Goal: Information Seeking & Learning: Learn about a topic

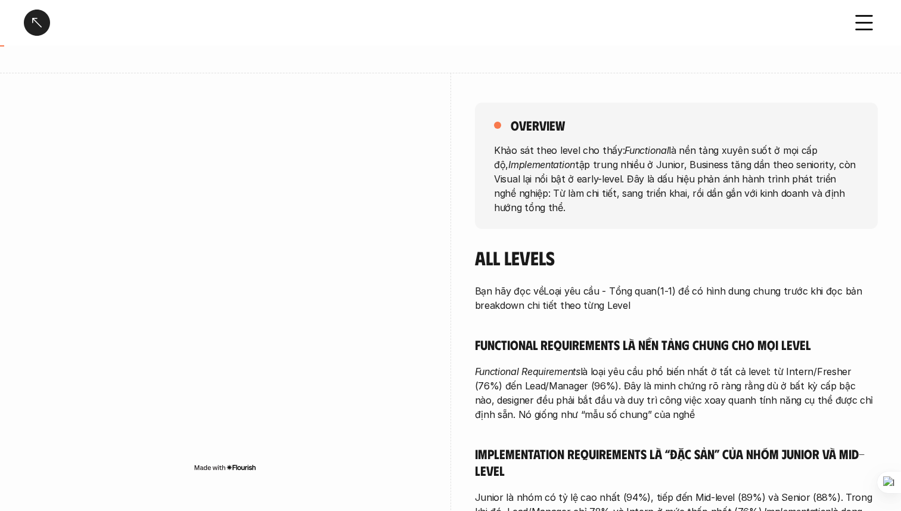
scroll to position [92, 0]
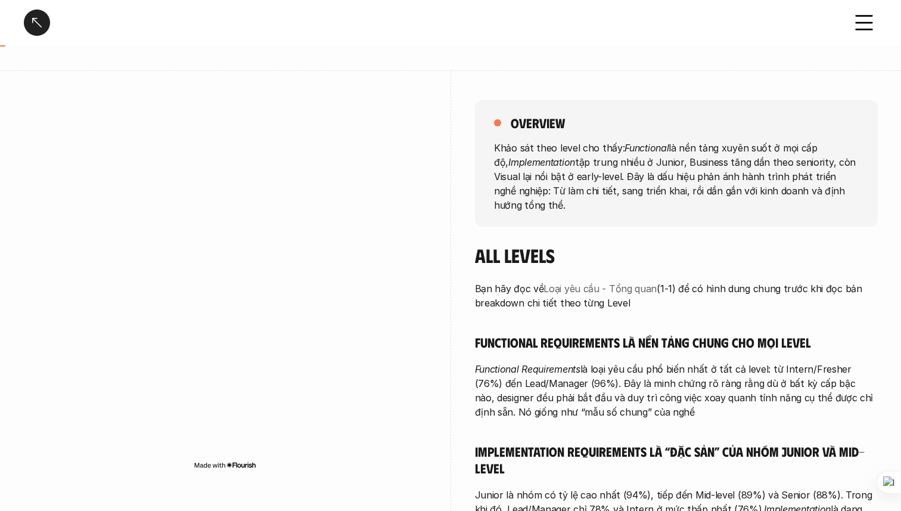
click at [625, 287] on link "Loại yêu cầu - Tổng quan" at bounding box center [600, 289] width 113 height 12
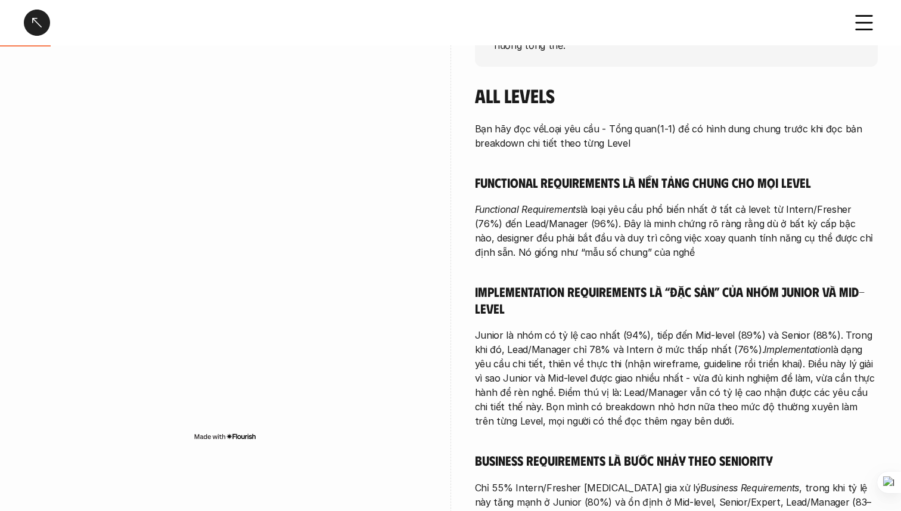
scroll to position [263, 0]
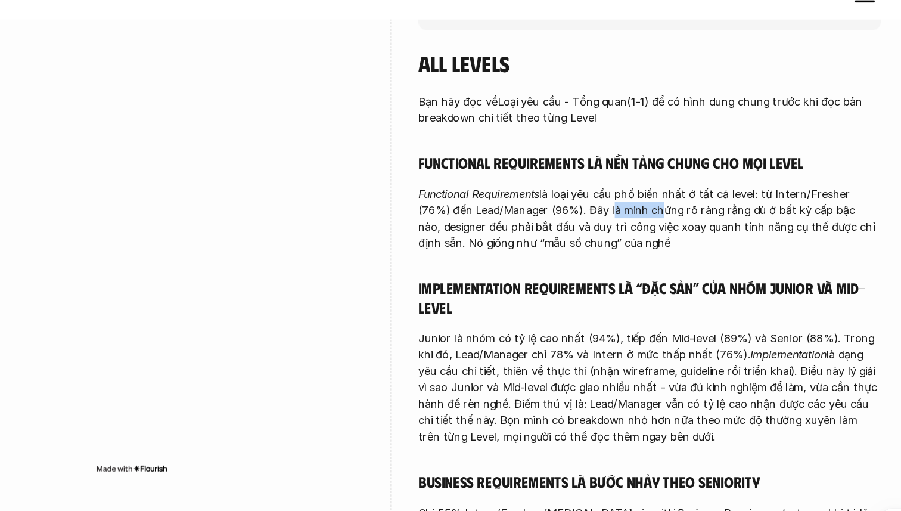
drag, startPoint x: 612, startPoint y: 210, endPoint x: 649, endPoint y: 216, distance: 37.3
click at [649, 216] on p "Functional Requirements là loại yêu cầu phổ biến nhất ở tất cả level: từ Intern…" at bounding box center [676, 218] width 403 height 57
click at [606, 200] on p "Functional Requirements là loại yêu cầu phổ biến nhất ở tất cả level: từ Intern…" at bounding box center [676, 218] width 403 height 57
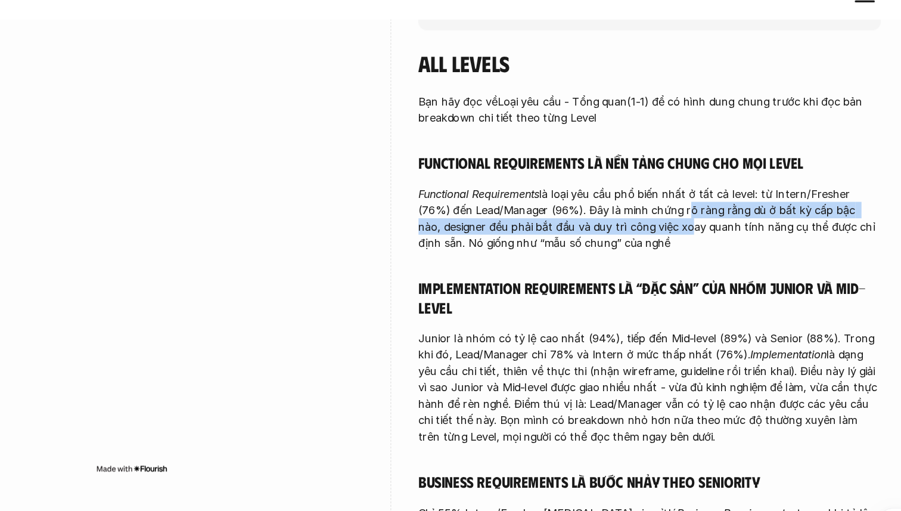
drag, startPoint x: 675, startPoint y: 215, endPoint x: 685, endPoint y: 232, distance: 19.5
click at [685, 232] on p "Functional Requirements là loại yêu cầu phổ biến nhất ở tất cả level: từ Intern…" at bounding box center [676, 218] width 403 height 57
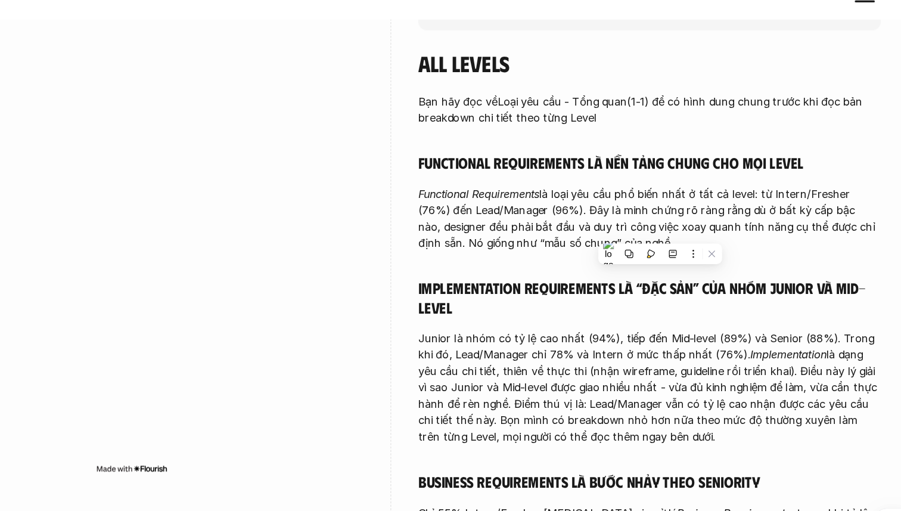
click at [544, 246] on p "Functional Requirements là loại yêu cầu phổ biến nhất ở tất cả level: từ Intern…" at bounding box center [676, 218] width 403 height 57
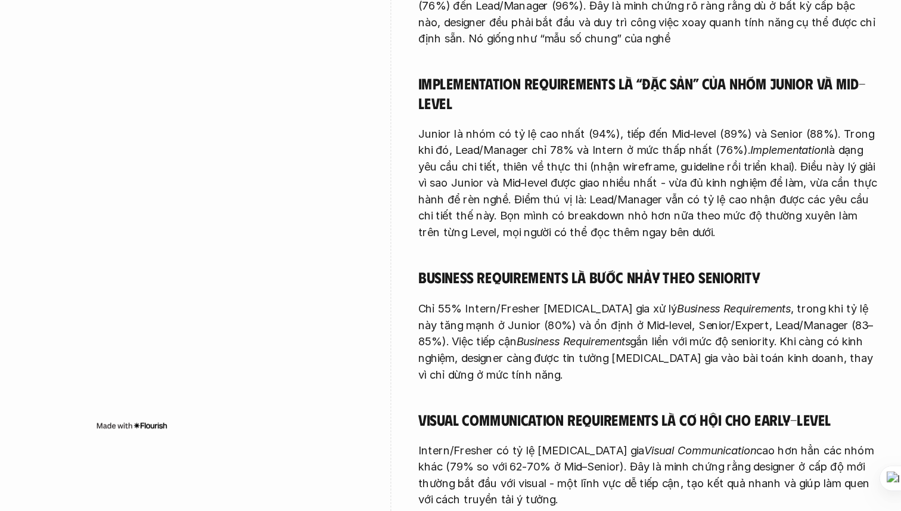
scroll to position [406, 0]
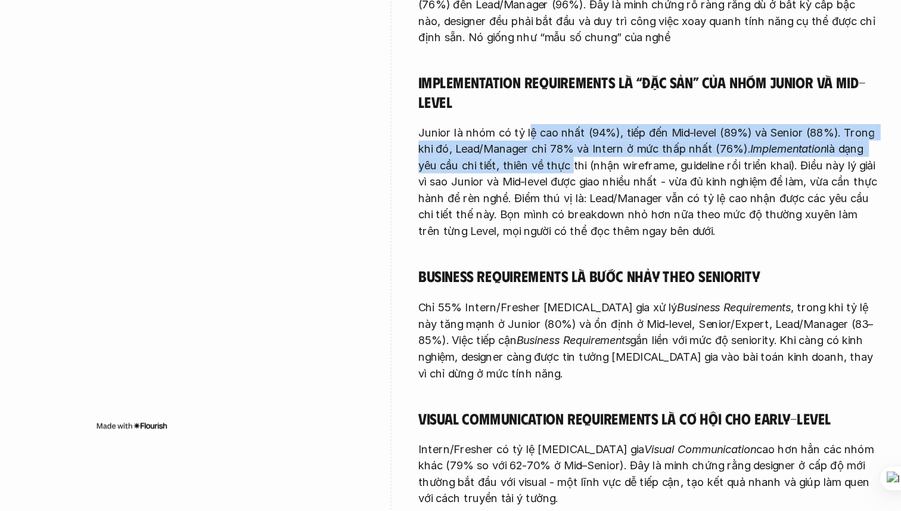
drag, startPoint x: 569, startPoint y: 180, endPoint x: 584, endPoint y: 208, distance: 32.0
click at [584, 208] on p "Junior là nhóm có tỷ lệ cao nhất (94%), tiếp đến Mid-level (89%) và Senior (88%…" at bounding box center [676, 223] width 403 height 100
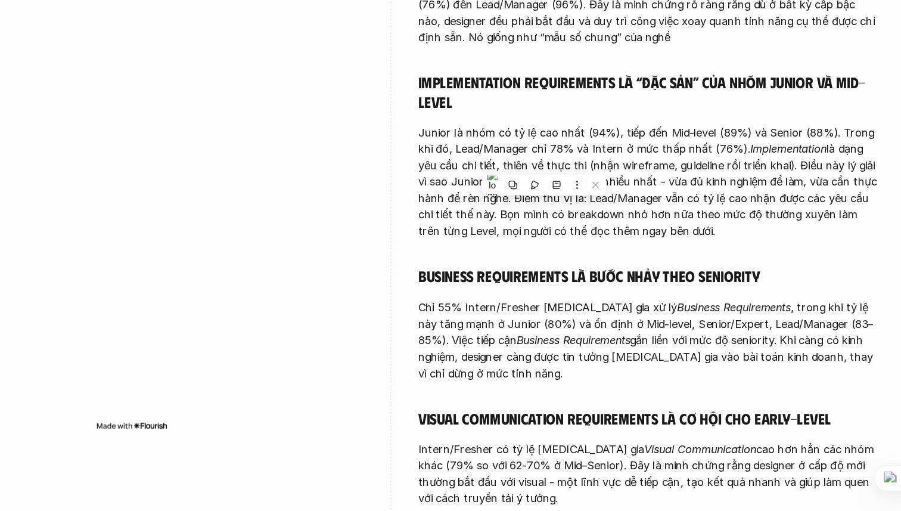
drag, startPoint x: 584, startPoint y: 208, endPoint x: 665, endPoint y: 202, distance: 81.3
click at [665, 202] on p "Junior là nhóm có tỷ lệ cao nhất (94%), tiếp đến Mid-level (89%) và Senior (88%…" at bounding box center [676, 223] width 403 height 100
drag, startPoint x: 685, startPoint y: 203, endPoint x: 669, endPoint y: 267, distance: 65.6
click at [669, 267] on p "Junior là nhóm có tỷ lệ cao nhất (94%), tiếp đến Mid-level (89%) và Senior (88%…" at bounding box center [676, 223] width 403 height 100
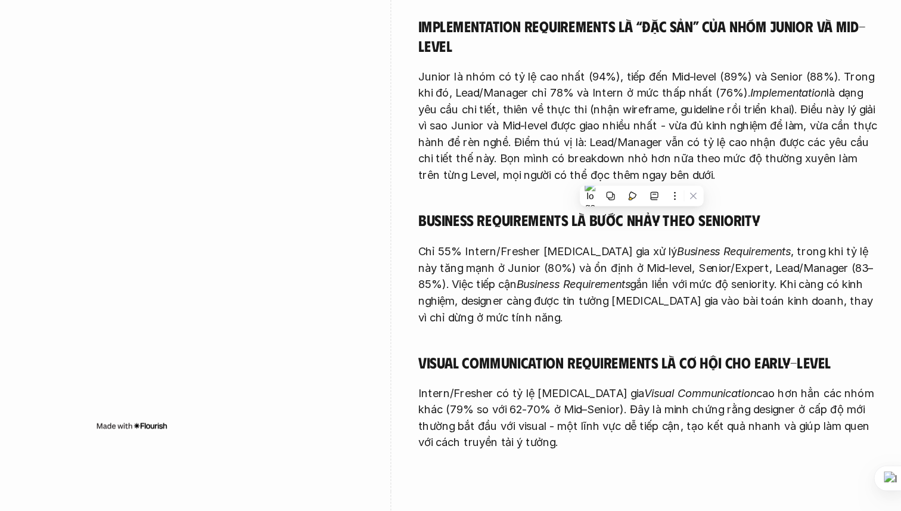
click at [573, 218] on p "Junior là nhóm có tỷ lệ cao nhất (94%), tiếp đến Mid-level (89%) và Senior (88%…" at bounding box center [676, 175] width 403 height 100
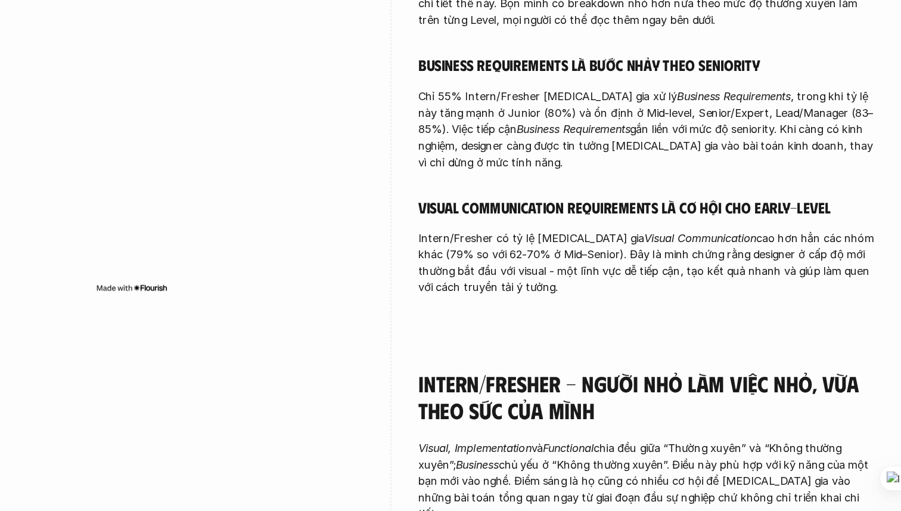
scroll to position [594, 0]
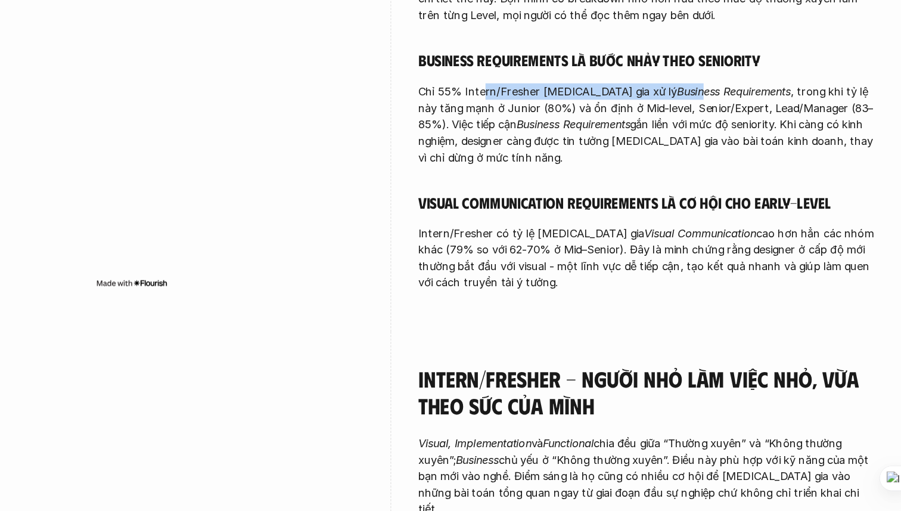
drag, startPoint x: 530, startPoint y: 142, endPoint x: 665, endPoint y: 147, distance: 135.4
click at [665, 147] on p "Chỉ 55% Intern/Fresher [MEDICAL_DATA] gia xử lý Business Requirements , trong k…" at bounding box center [676, 174] width 403 height 72
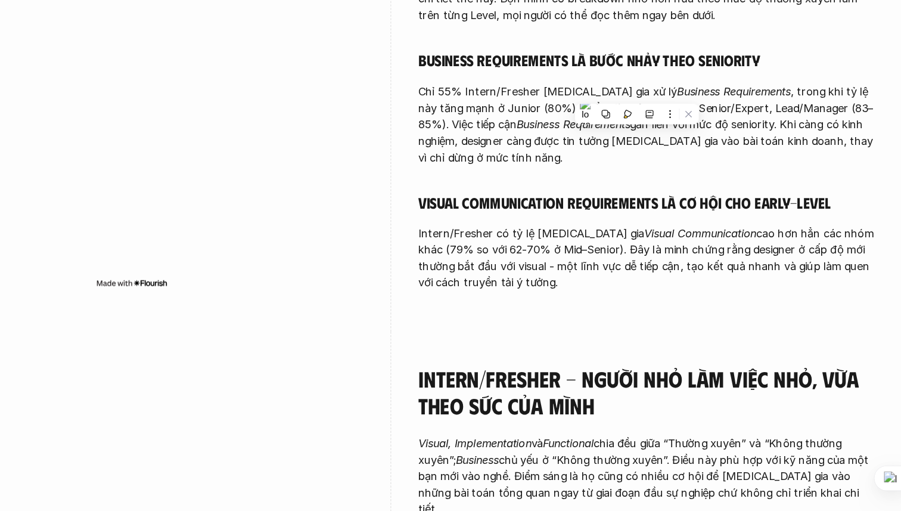
click at [704, 138] on p "Chỉ 55% Intern/Fresher [MEDICAL_DATA] gia xử lý Business Requirements , trong k…" at bounding box center [676, 174] width 403 height 72
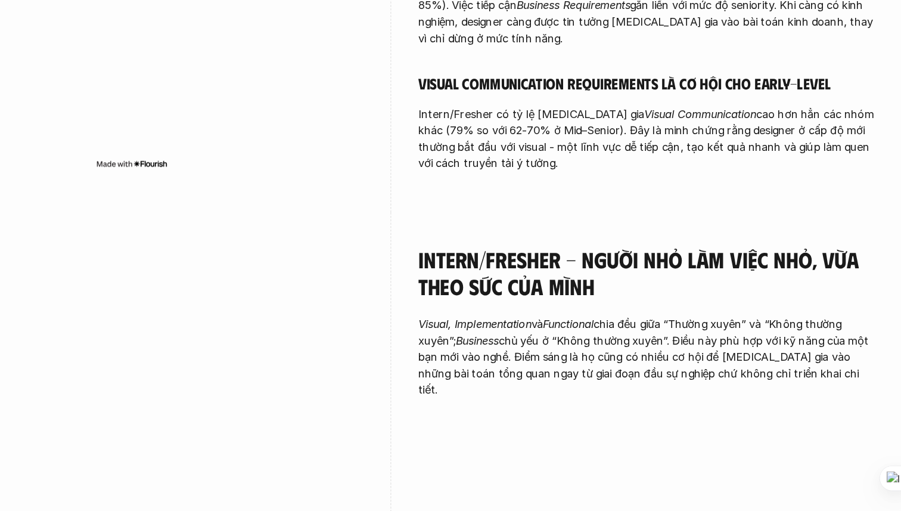
scroll to position [729, 0]
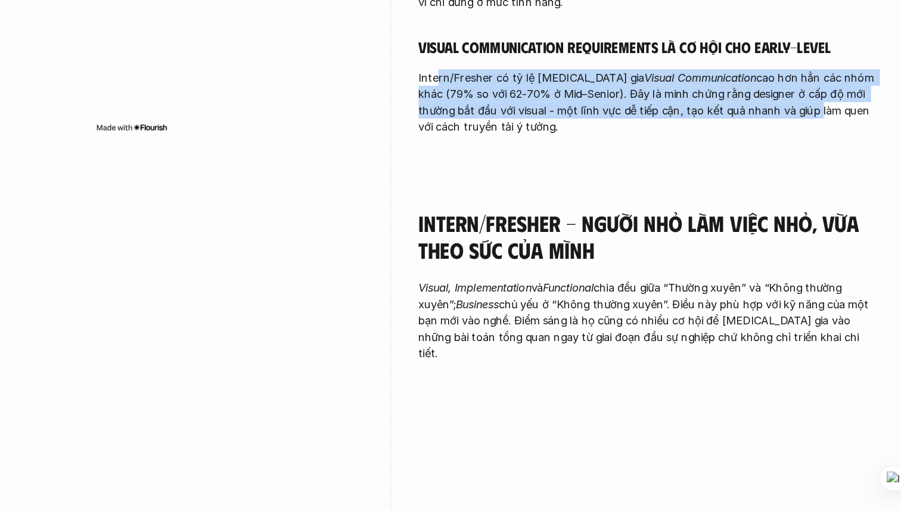
drag, startPoint x: 492, startPoint y: 117, endPoint x: 745, endPoint y: 147, distance: 255.1
click at [745, 147] on p "Intern/Fresher có tỷ lệ [MEDICAL_DATA] gia Visual Communication cao hơn hẳn các…" at bounding box center [676, 154] width 403 height 57
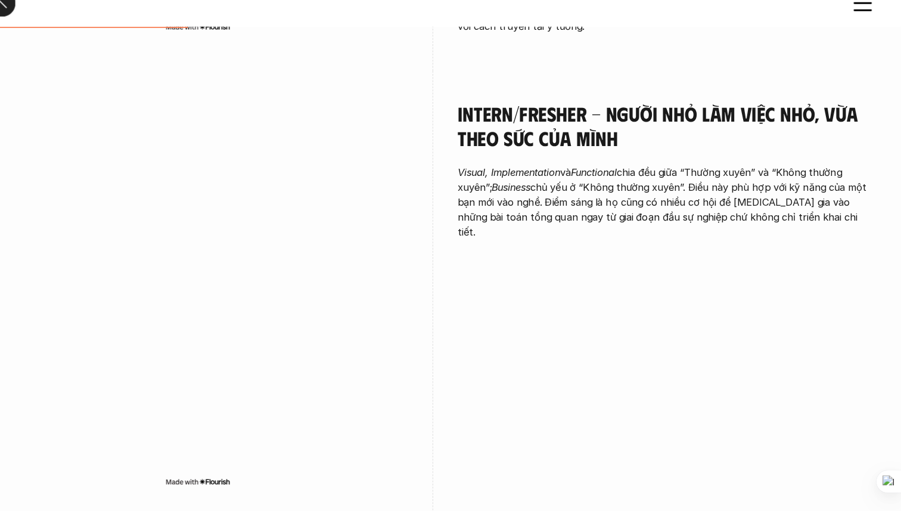
scroll to position [868, 0]
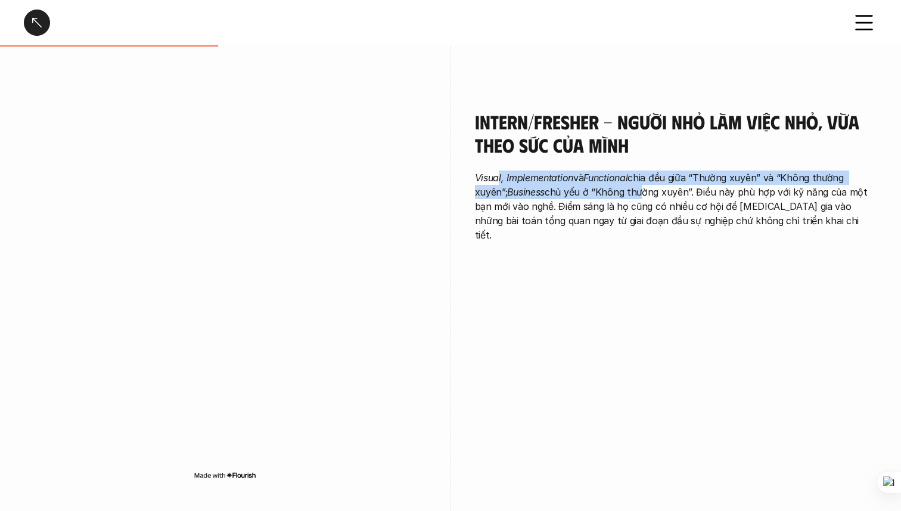
drag, startPoint x: 501, startPoint y: 166, endPoint x: 641, endPoint y: 169, distance: 140.7
click at [641, 170] on p "Visual, Implementation và Functional chia đều giữa “Thường xuyên” và “Không thư…" at bounding box center [676, 206] width 403 height 72
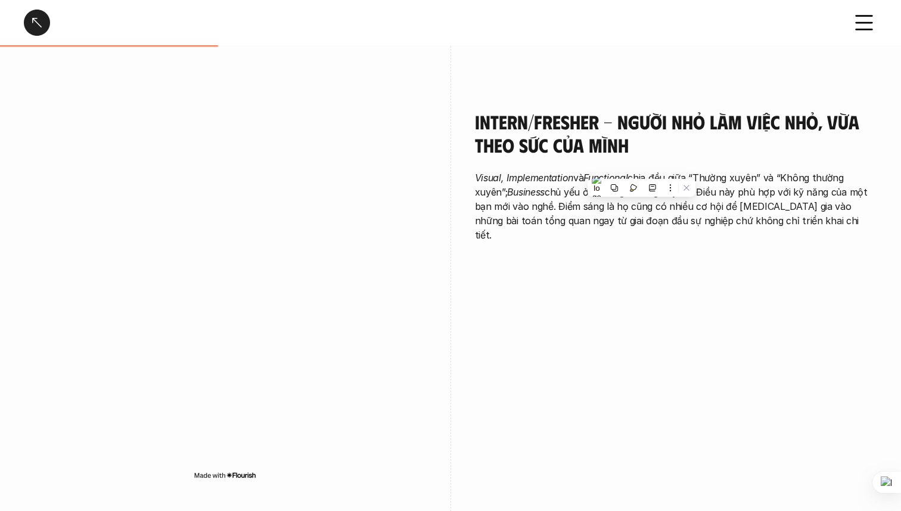
click at [672, 170] on p "Visual, Implementation và Functional chia đều giữa “Thường xuyên” và “Không thư…" at bounding box center [676, 206] width 403 height 72
drag, startPoint x: 626, startPoint y: 184, endPoint x: 790, endPoint y: 172, distance: 164.3
click at [802, 172] on p "Visual, Implementation và Functional chia đều giữa “Thường xuyên” và “Không thư…" at bounding box center [676, 206] width 403 height 72
click at [616, 208] on p "Visual, Implementation và Functional chia đều giữa “Thường xuyên” và “Không thư…" at bounding box center [676, 206] width 403 height 72
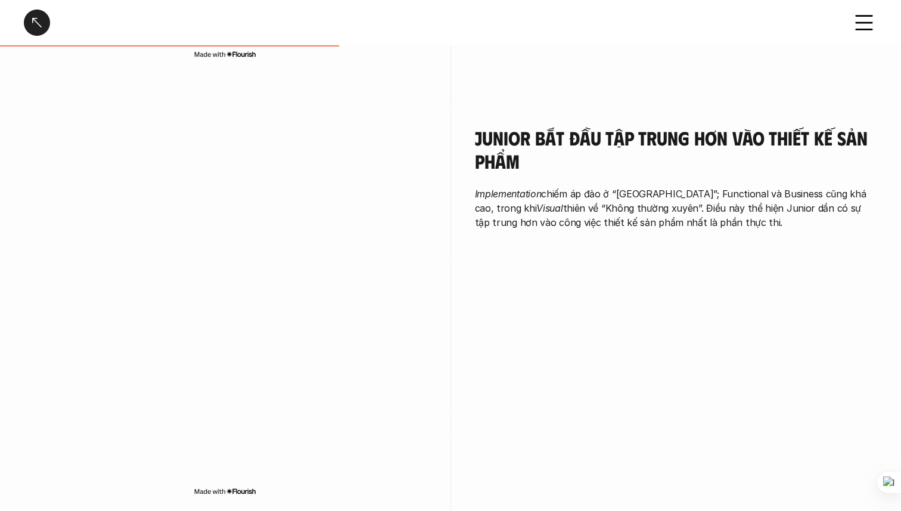
scroll to position [1321, 0]
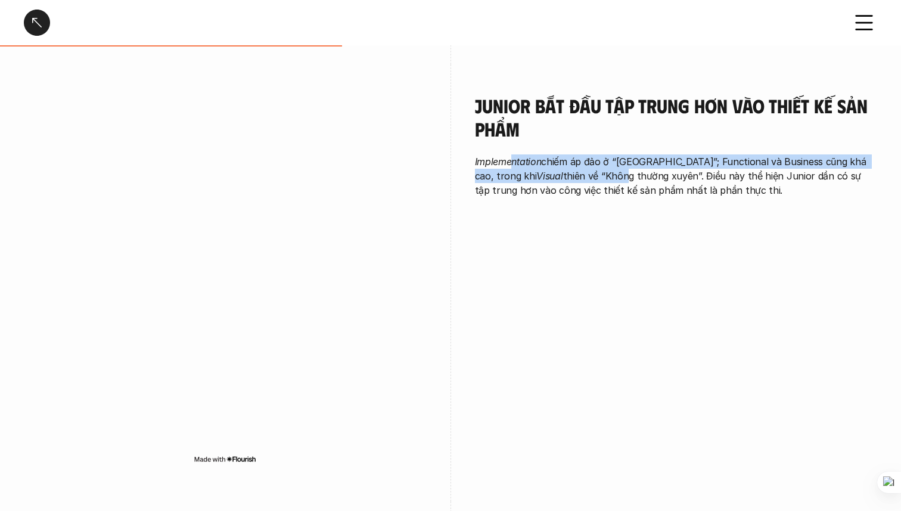
drag, startPoint x: 511, startPoint y: 150, endPoint x: 577, endPoint y: 159, distance: 66.1
click at [578, 159] on p "Implementation chiếm áp đảo ở “[GEOGRAPHIC_DATA]”; Functional và Business cũng …" at bounding box center [676, 175] width 403 height 43
click at [638, 154] on p "Implementation chiếm áp đảo ở “[GEOGRAPHIC_DATA]”; Functional và Business cũng …" at bounding box center [676, 175] width 403 height 43
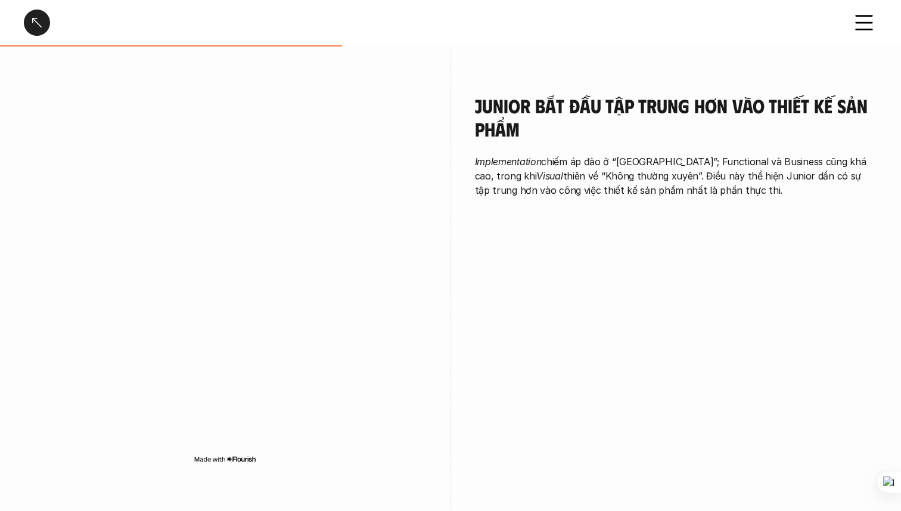
click at [521, 228] on div "Junior bắt đầu tập trung hơn vào thiết kế sản phẩm Implementation chiếm áp đảo …" at bounding box center [450, 282] width 853 height 437
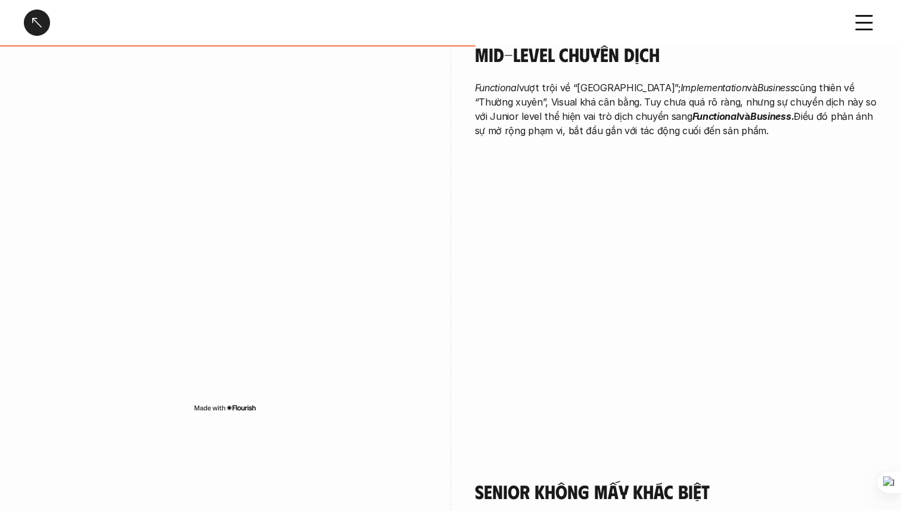
scroll to position [1810, 0]
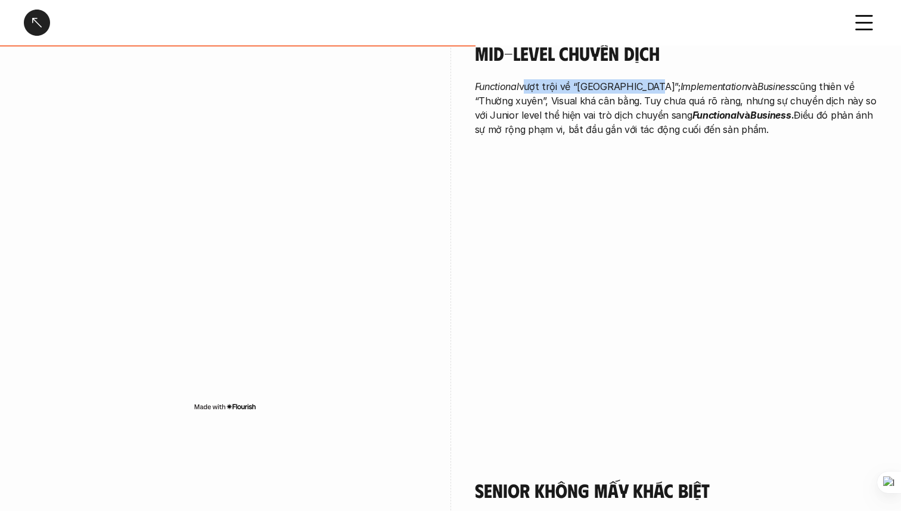
drag, startPoint x: 524, startPoint y: 69, endPoint x: 647, endPoint y: 64, distance: 123.4
click at [647, 79] on p "Functional vượt trội về “Thường xuyên”; Implementation và Business cũng thiên v…" at bounding box center [676, 107] width 403 height 57
drag, startPoint x: 706, startPoint y: 61, endPoint x: 777, endPoint y: 61, distance: 71.5
click at [777, 61] on div "Mid-level chuyển dịch Functional vượt trội về “Thường xuyên”; Implementation và…" at bounding box center [676, 89] width 403 height 94
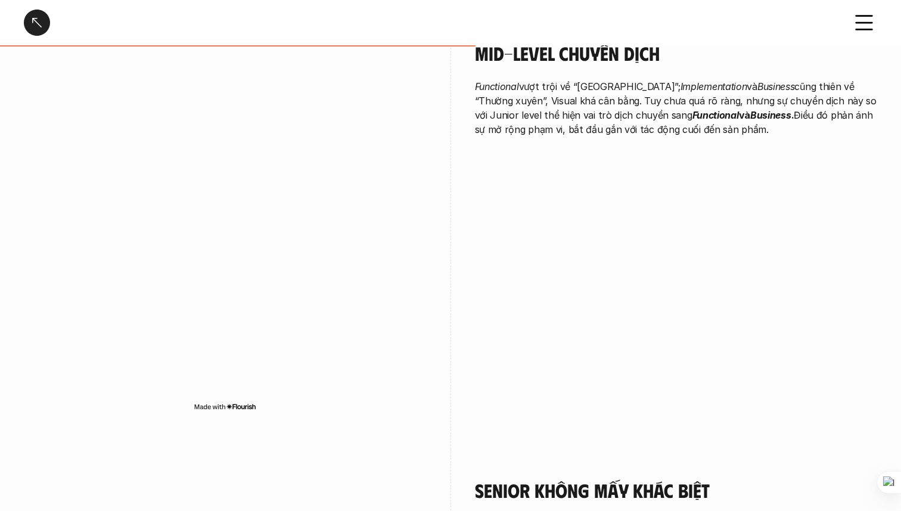
drag, startPoint x: 586, startPoint y: 89, endPoint x: 670, endPoint y: 122, distance: 89.4
click at [670, 122] on div "Mid-level chuyển dịch Functional vượt trội về “Thường xuyên”; Implementation và…" at bounding box center [676, 92] width 403 height 160
click at [578, 185] on div "Mid-level chuyển dịch Functional vượt trội về “Thường xuyên”; Implementation và…" at bounding box center [450, 230] width 853 height 437
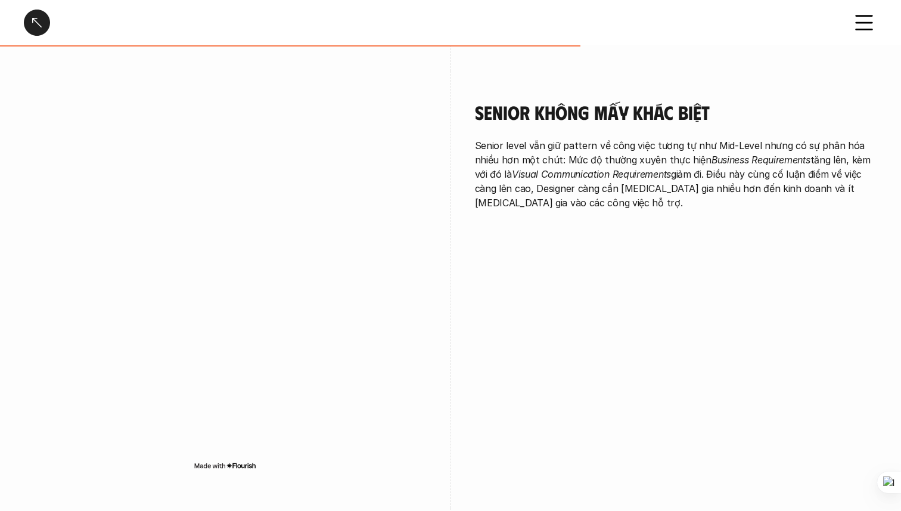
scroll to position [2189, 0]
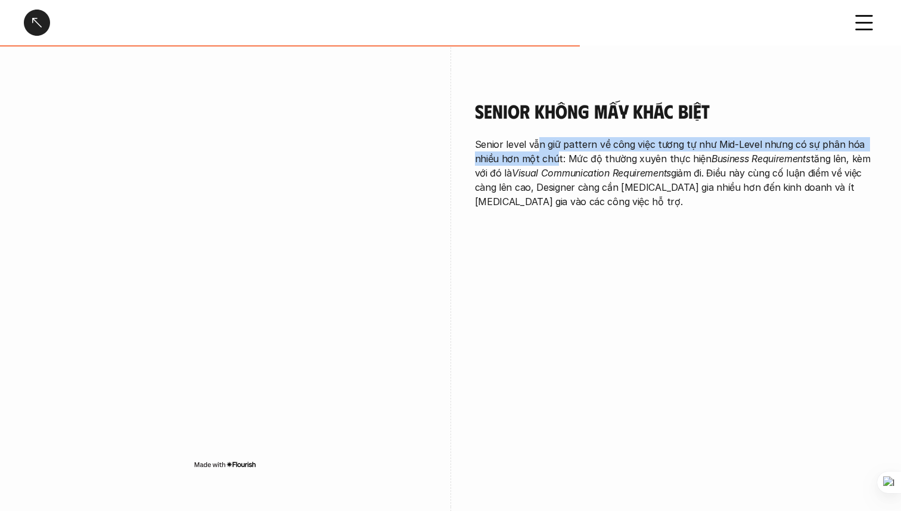
drag, startPoint x: 539, startPoint y: 129, endPoint x: 555, endPoint y: 142, distance: 19.9
click at [555, 142] on p "Senior level vẫn giữ pattern về công việc tương tự như Mid-Level nhưng có sự ph…" at bounding box center [676, 173] width 403 height 72
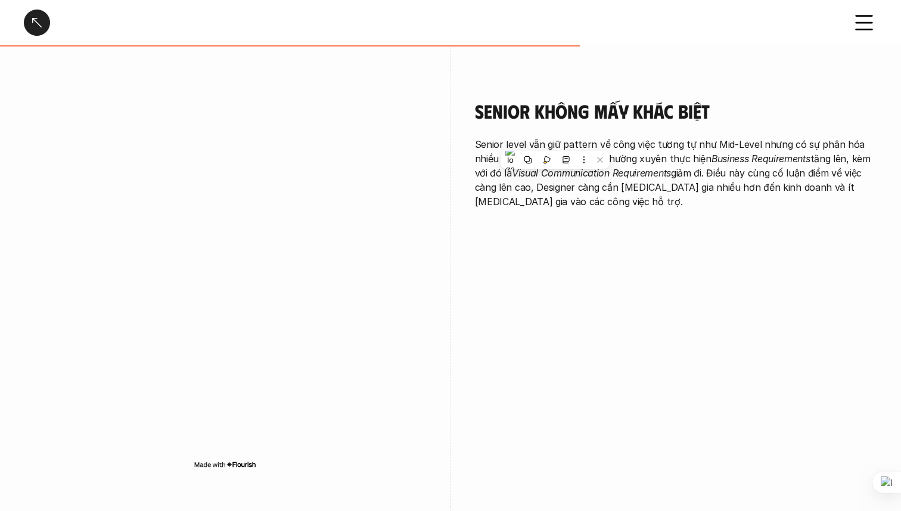
click at [599, 140] on p "Senior level vẫn giữ pattern về công việc tương tự như Mid-Level nhưng có sự ph…" at bounding box center [676, 173] width 403 height 72
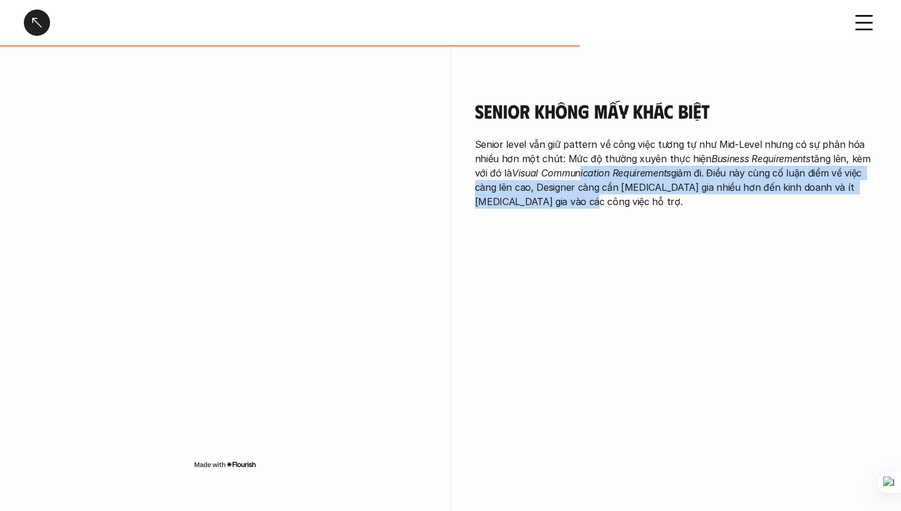
drag, startPoint x: 582, startPoint y: 159, endPoint x: 591, endPoint y: 184, distance: 26.6
click at [591, 184] on p "Senior level vẫn giữ pattern về công việc tương tự như Mid-Level nhưng có sự ph…" at bounding box center [676, 173] width 403 height 72
click at [656, 176] on p "Senior level vẫn giữ pattern về công việc tương tự như Mid-Level nhưng có sự ph…" at bounding box center [676, 173] width 403 height 72
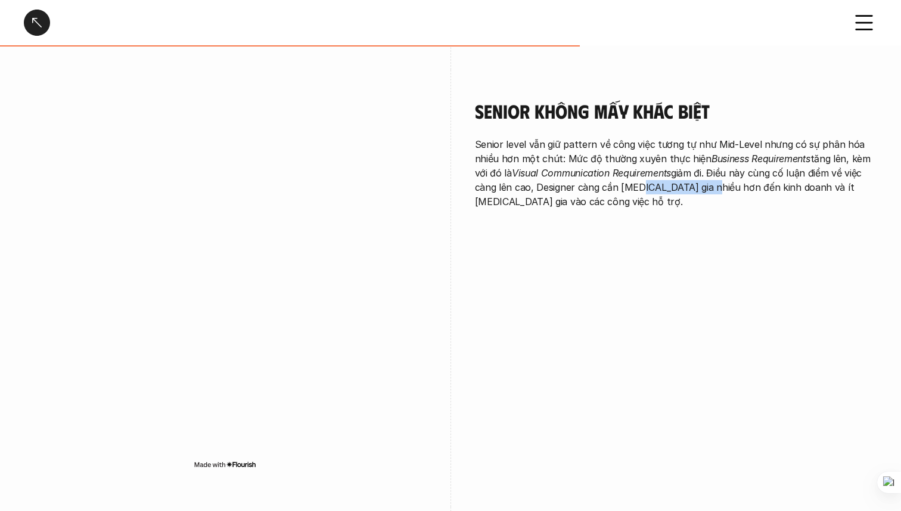
drag, startPoint x: 632, startPoint y: 176, endPoint x: 704, endPoint y: 175, distance: 72.1
click at [705, 175] on p "Senior level vẫn giữ pattern về công việc tương tự như Mid-Level nhưng có sự ph…" at bounding box center [676, 173] width 403 height 72
click at [620, 271] on div "Senior không mấy khác biệt Senior level vẫn giữ pattern về công việc tương tự n…" at bounding box center [450, 288] width 853 height 437
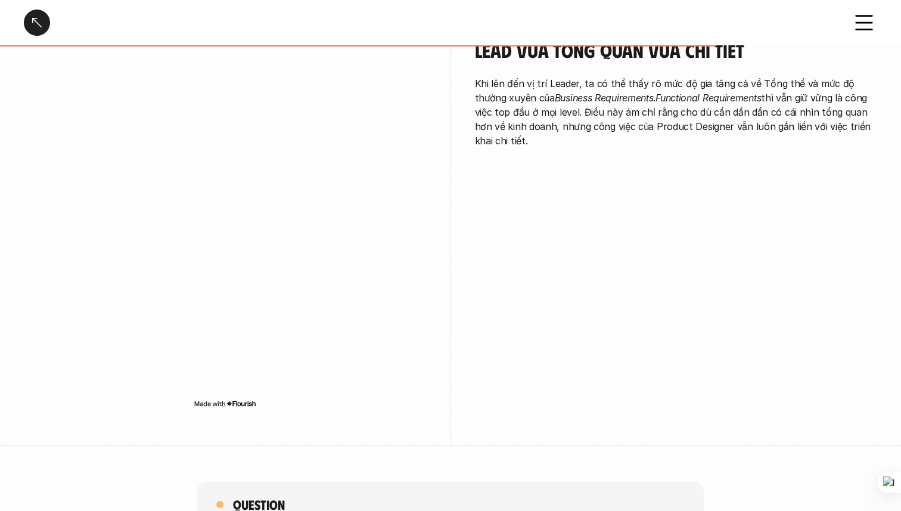
scroll to position [2694, 0]
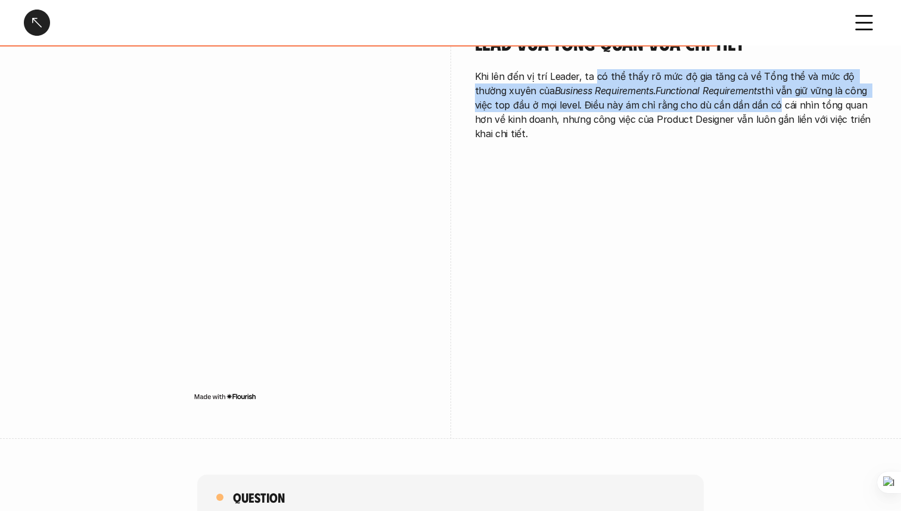
drag, startPoint x: 591, startPoint y: 60, endPoint x: 748, endPoint y: 91, distance: 159.9
click at [748, 91] on p "Khi lên đến vị trí Leader, ta có thể thấy rõ mức độ gia tăng cả về Tổng thể và …" at bounding box center [676, 105] width 403 height 72
click at [794, 77] on p "Khi lên đến vị trí Leader, ta có thể thấy rõ mức độ gia tăng cả về Tổng thể và …" at bounding box center [676, 105] width 403 height 72
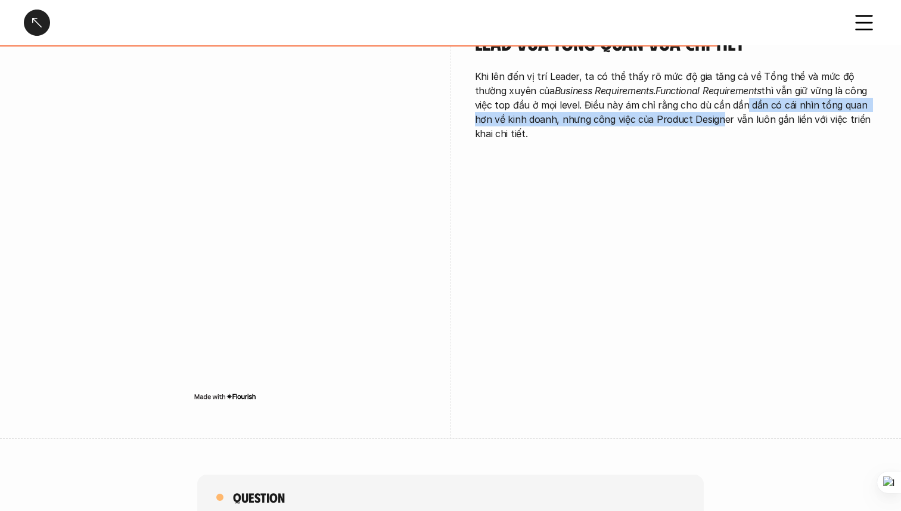
drag, startPoint x: 719, startPoint y: 86, endPoint x: 685, endPoint y: 101, distance: 37.9
click at [685, 101] on p "Khi lên đến vị trí Leader, ta có thể thấy rõ mức độ gia tăng cả về Tổng thể và …" at bounding box center [676, 105] width 403 height 72
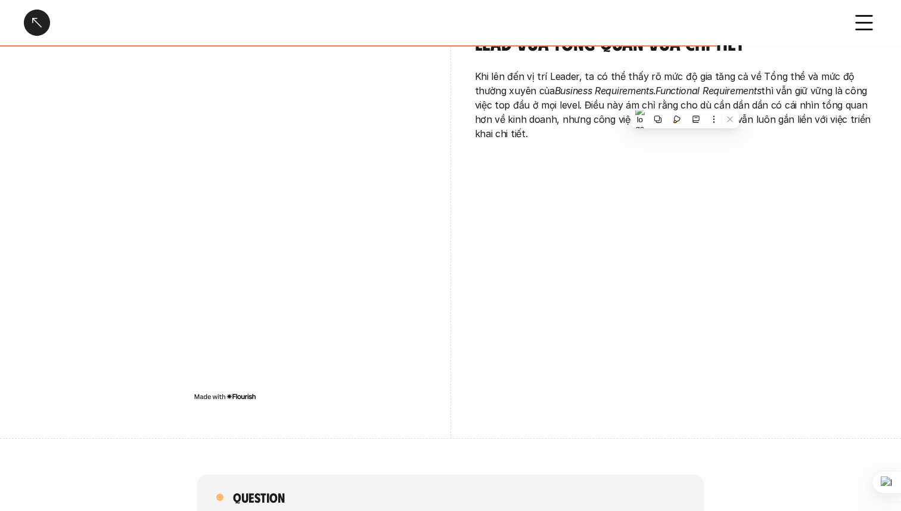
click at [606, 194] on div "Lead vừa tổng quan vừa chi tiết Khi lên đến vị trí Leader, ta có thể thấy rõ mứ…" at bounding box center [450, 220] width 853 height 437
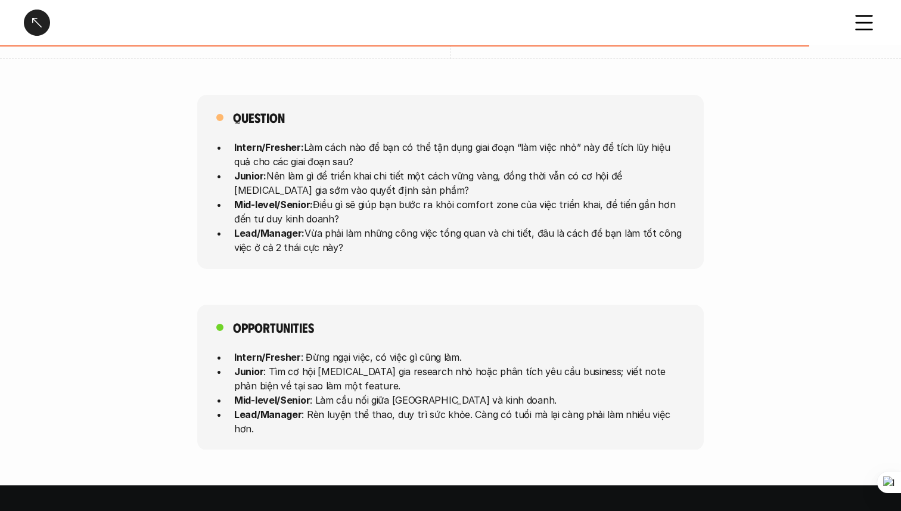
scroll to position [3088, 0]
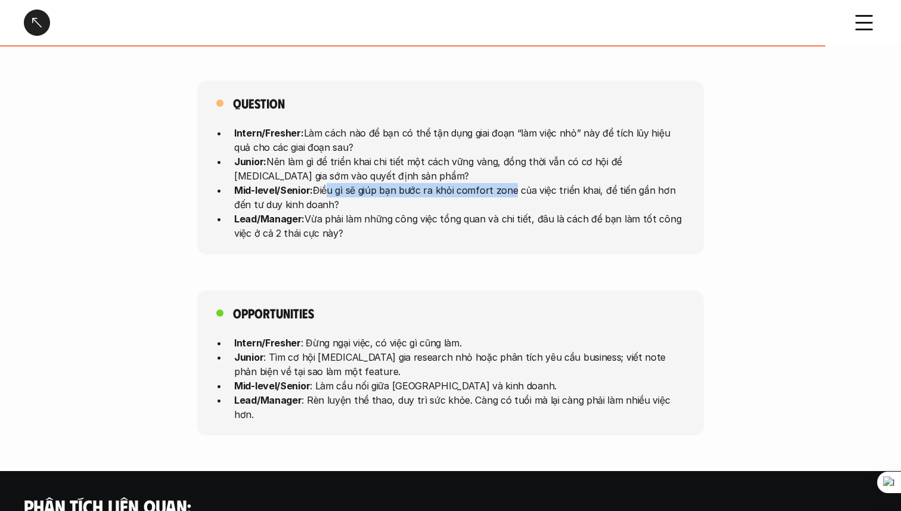
drag, startPoint x: 323, startPoint y: 173, endPoint x: 507, endPoint y: 176, distance: 183.6
click at [507, 183] on p "Mid-level/Senior: Điều gì sẽ giúp bạn bước ra khỏi comfort zone của việc triển …" at bounding box center [459, 197] width 451 height 29
click at [527, 183] on p "Mid-level/Senior: Điều gì sẽ giúp bạn bước ra khỏi comfort zone của việc triển …" at bounding box center [459, 197] width 451 height 29
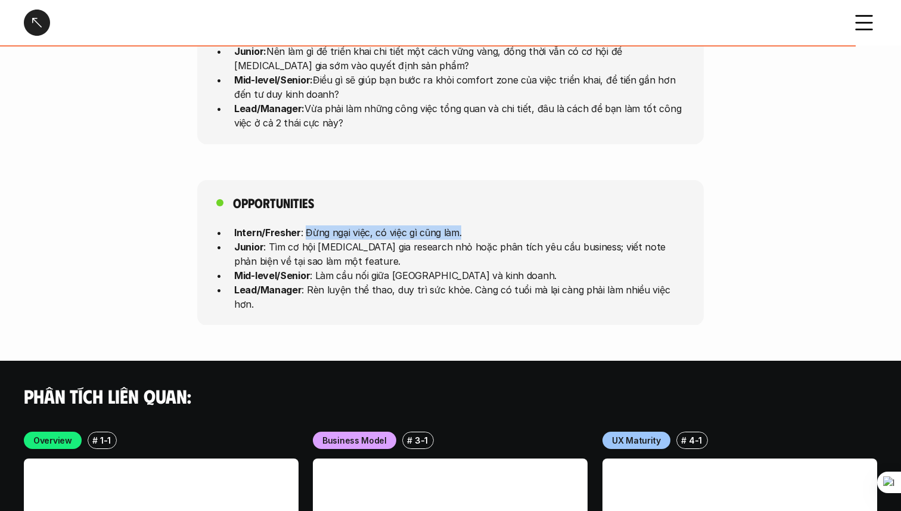
drag, startPoint x: 307, startPoint y: 219, endPoint x: 475, endPoint y: 219, distance: 168.1
click at [475, 225] on p "Intern/Fresher : Đừng ngại việc, có việc gì cũng làm." at bounding box center [459, 232] width 451 height 14
click at [328, 239] on p "Junior : Tìm cơ hội [MEDICAL_DATA] gia research nhỏ hoặc phân tích yêu cầu busi…" at bounding box center [459, 253] width 451 height 29
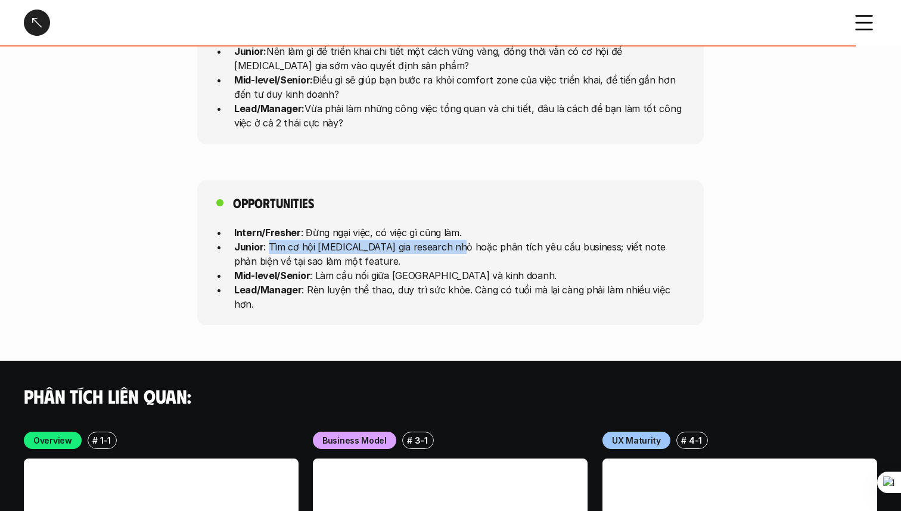
drag, startPoint x: 270, startPoint y: 233, endPoint x: 456, endPoint y: 238, distance: 186.0
click at [456, 239] on p "Junior : Tìm cơ hội [MEDICAL_DATA] gia research nhỏ hoặc phân tích yêu cầu busi…" at bounding box center [459, 253] width 451 height 29
click at [371, 239] on p "Junior : Tìm cơ hội [MEDICAL_DATA] gia research nhỏ hoặc phân tích yêu cầu busi…" at bounding box center [459, 253] width 451 height 29
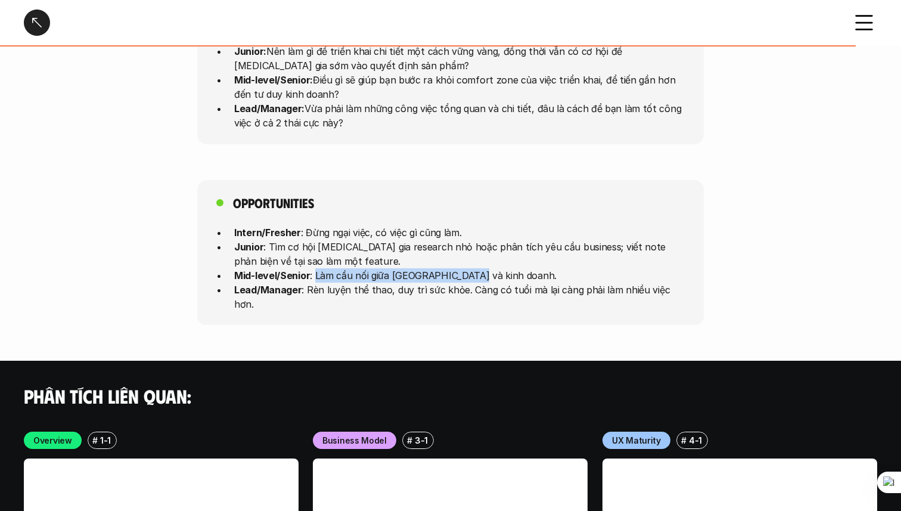
drag, startPoint x: 316, startPoint y: 258, endPoint x: 481, endPoint y: 254, distance: 165.1
click at [482, 268] on p "Mid-level/Senior : Làm cầu nối giữa [GEOGRAPHIC_DATA] và kinh doanh." at bounding box center [459, 275] width 451 height 14
click at [370, 282] on p "Lead/Manager : Rèn luyện thể thao, duy trì sức khỏe. Càng có tuổi mà lại càng p…" at bounding box center [459, 296] width 451 height 29
drag, startPoint x: 420, startPoint y: 265, endPoint x: 464, endPoint y: 262, distance: 44.8
click at [467, 268] on p "Mid-level/Senior : Làm cầu nối giữa [GEOGRAPHIC_DATA] và kinh doanh." at bounding box center [459, 275] width 451 height 14
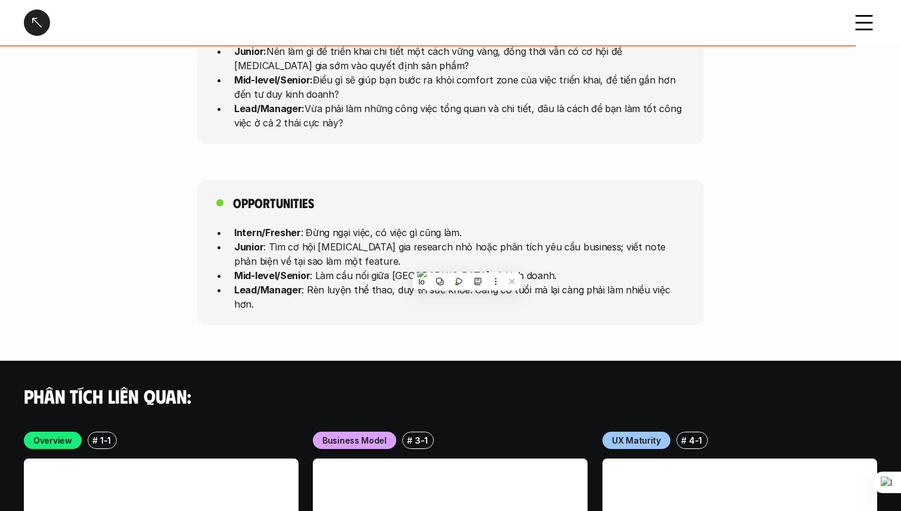
click at [504, 246] on p "Junior : Tìm cơ hội [MEDICAL_DATA] gia research nhỏ hoặc phân tích yêu cầu busi…" at bounding box center [459, 253] width 451 height 29
click at [539, 268] on p "Mid-level/Senior : Làm cầu nối giữa [GEOGRAPHIC_DATA] và kinh doanh." at bounding box center [459, 275] width 451 height 14
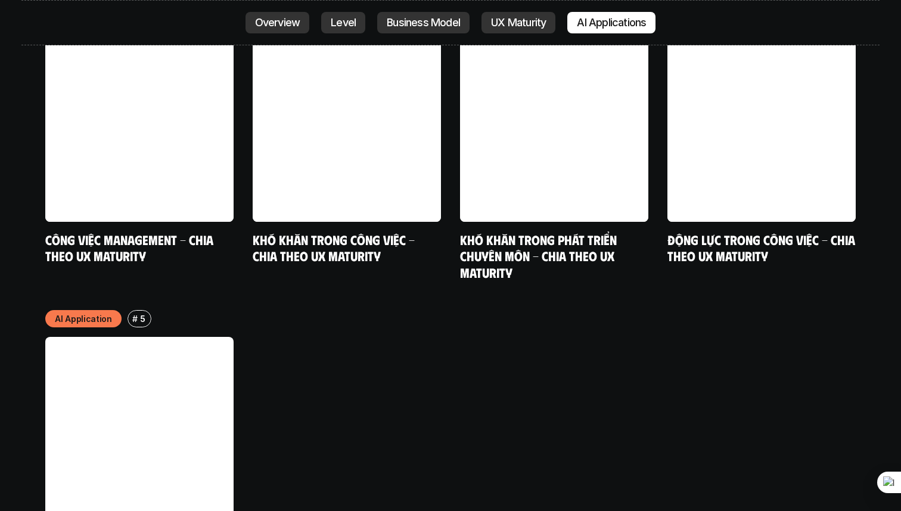
scroll to position [6157, 0]
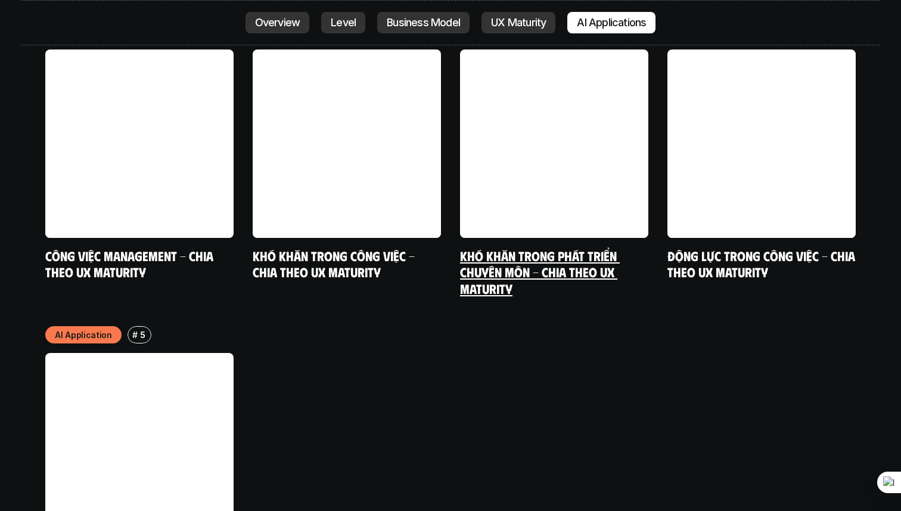
click at [557, 121] on link at bounding box center [554, 143] width 188 height 188
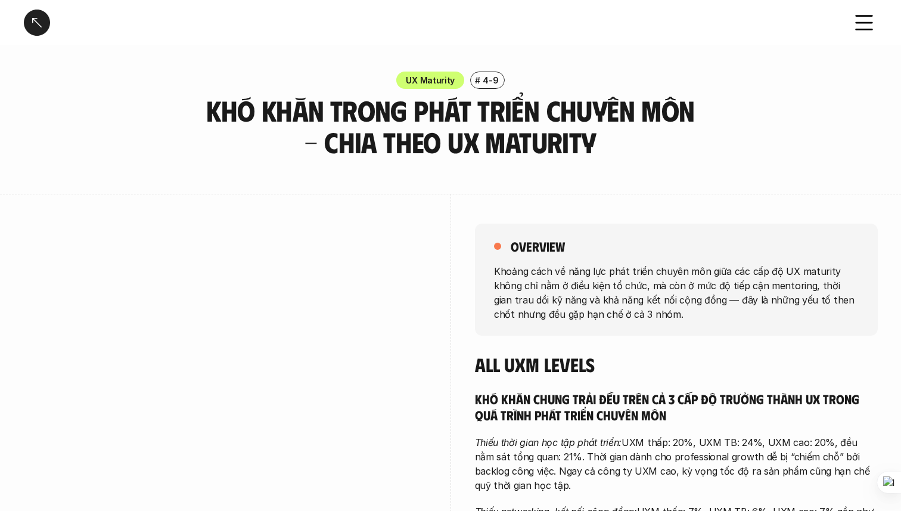
scroll to position [335, 0]
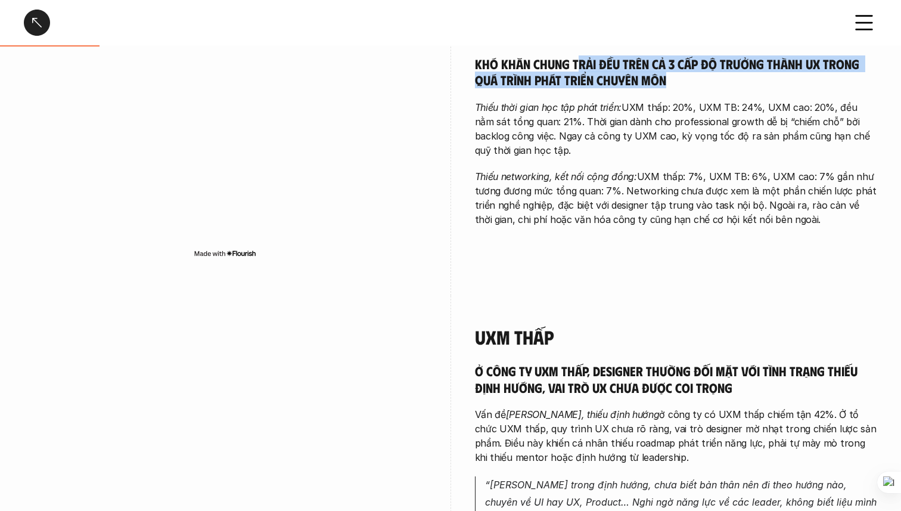
drag, startPoint x: 579, startPoint y: 67, endPoint x: 757, endPoint y: 94, distance: 180.3
click at [764, 94] on div "Khó khăn chung trải đều trên cả 3 cấp độ trưởng thành UX trong quá trình phát t…" at bounding box center [676, 140] width 403 height 171
click at [690, 81] on h5 "Khó khăn chung trải đều trên cả 3 cấp độ trưởng thành UX trong quá trình phát t…" at bounding box center [676, 71] width 403 height 33
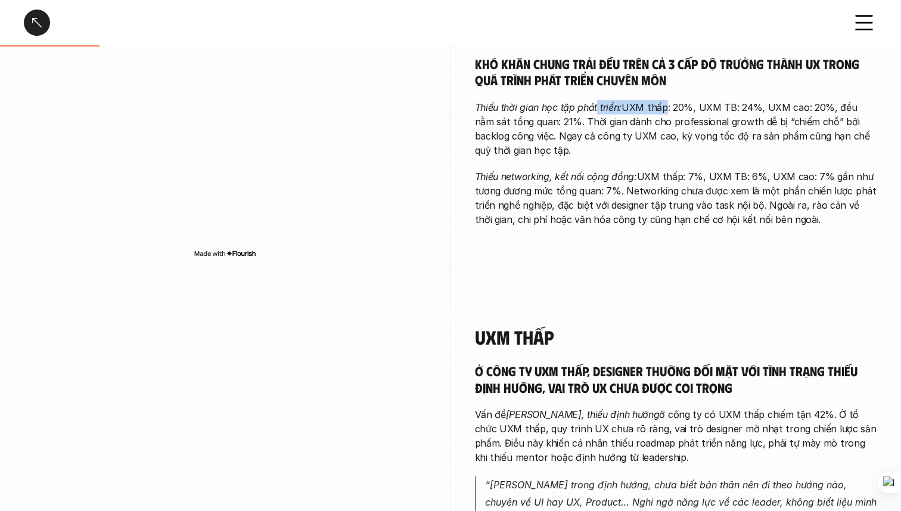
drag, startPoint x: 595, startPoint y: 110, endPoint x: 659, endPoint y: 107, distance: 63.8
click at [660, 108] on p "Thiếu thời gian học tập phát triển: UXM thấp: 20%, UXM TB: 24%, UXM cao: 20%, đ…" at bounding box center [676, 128] width 403 height 57
click at [565, 176] on em "Thiếu networking, kết nối cộng đồng:" at bounding box center [556, 176] width 162 height 12
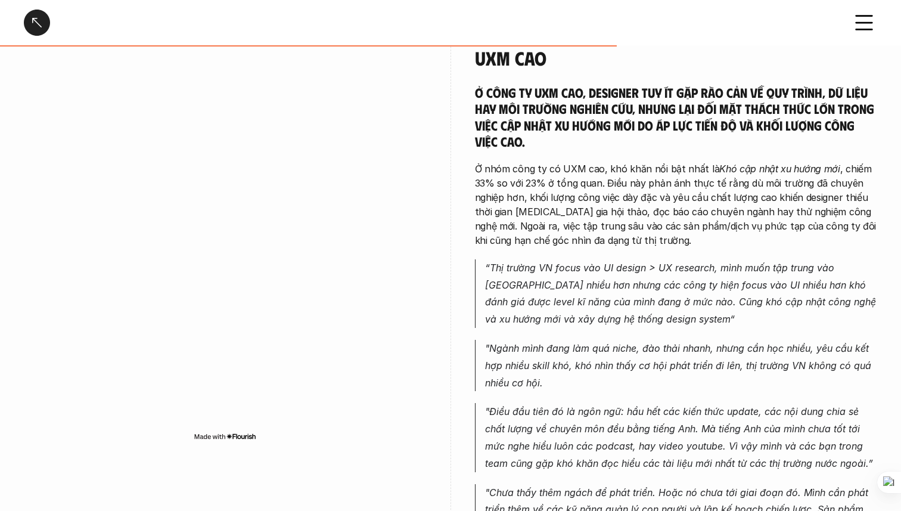
scroll to position [1728, 0]
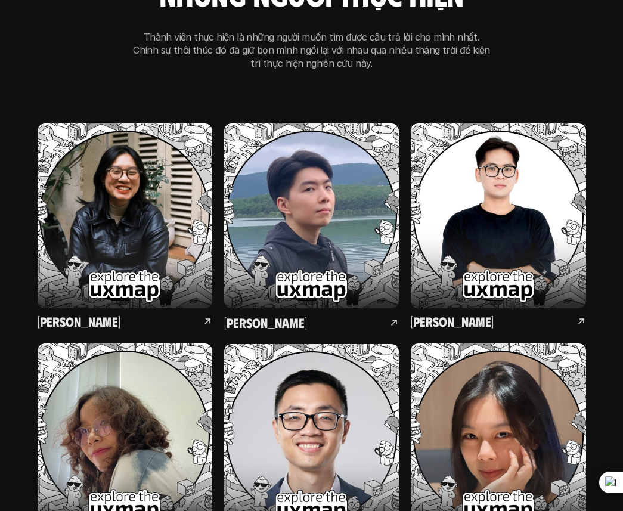
scroll to position [7553, 0]
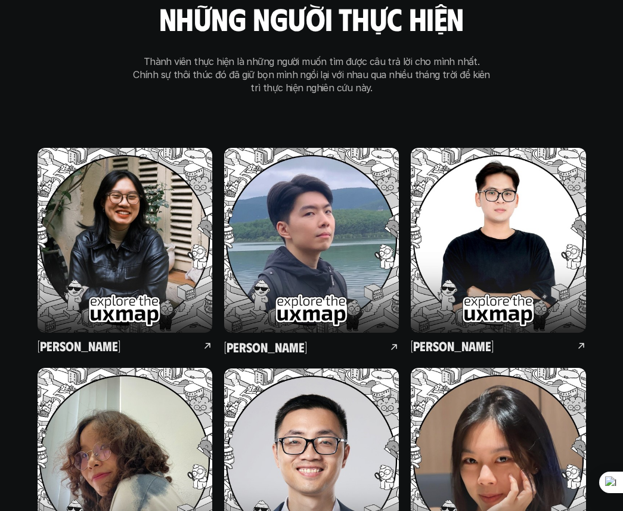
click at [581, 343] on icon at bounding box center [581, 346] width 6 height 6
click at [581, 341] on icon at bounding box center [581, 346] width 10 height 10
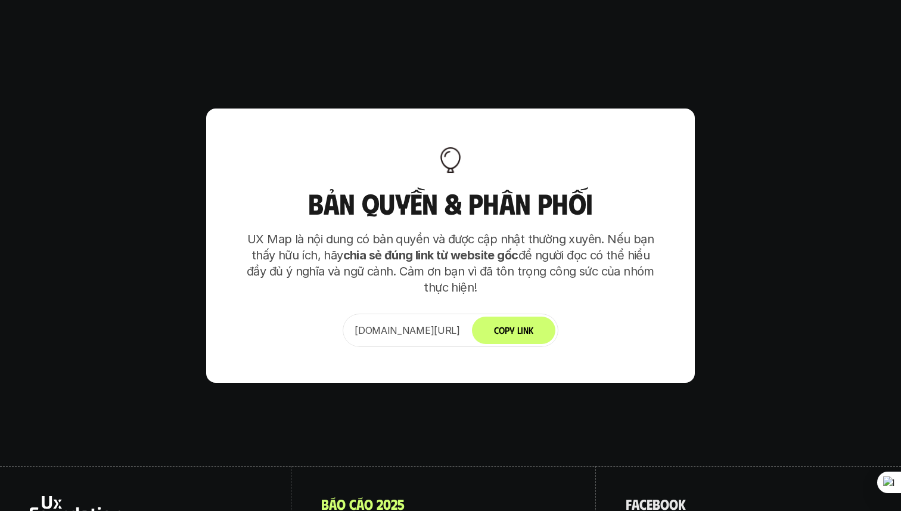
scroll to position [0, 0]
